Goal: Task Accomplishment & Management: Use online tool/utility

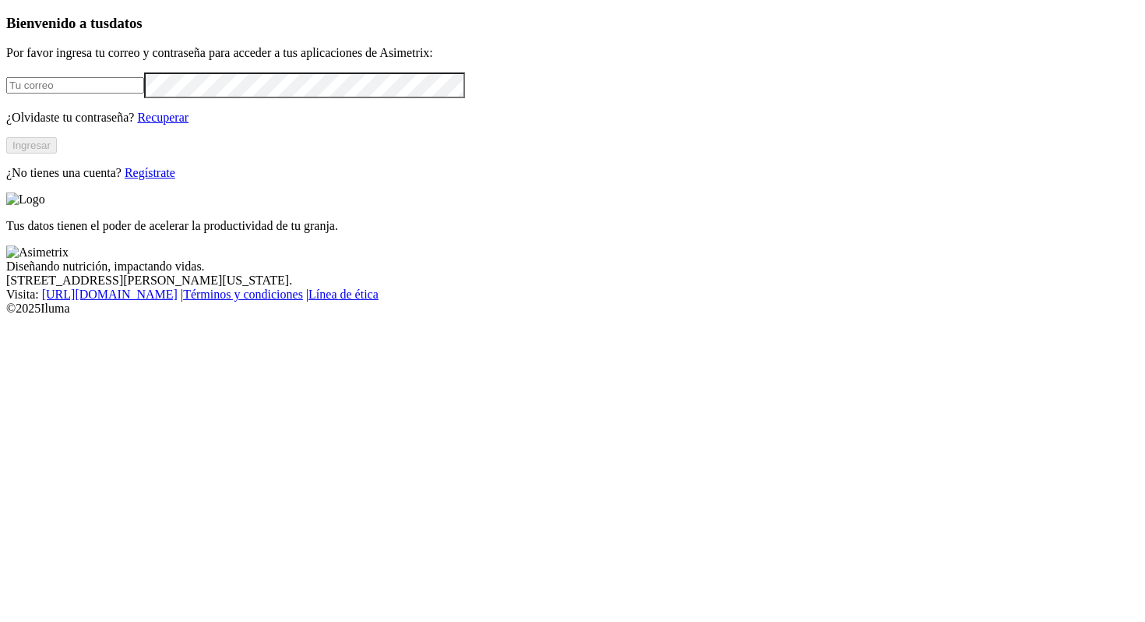
type input "[PERSON_NAME][EMAIL_ADDRESS][PERSON_NAME][DOMAIN_NAME]"
click at [57, 153] on button "Ingresar" at bounding box center [31, 145] width 51 height 16
